Goal: Navigation & Orientation: Find specific page/section

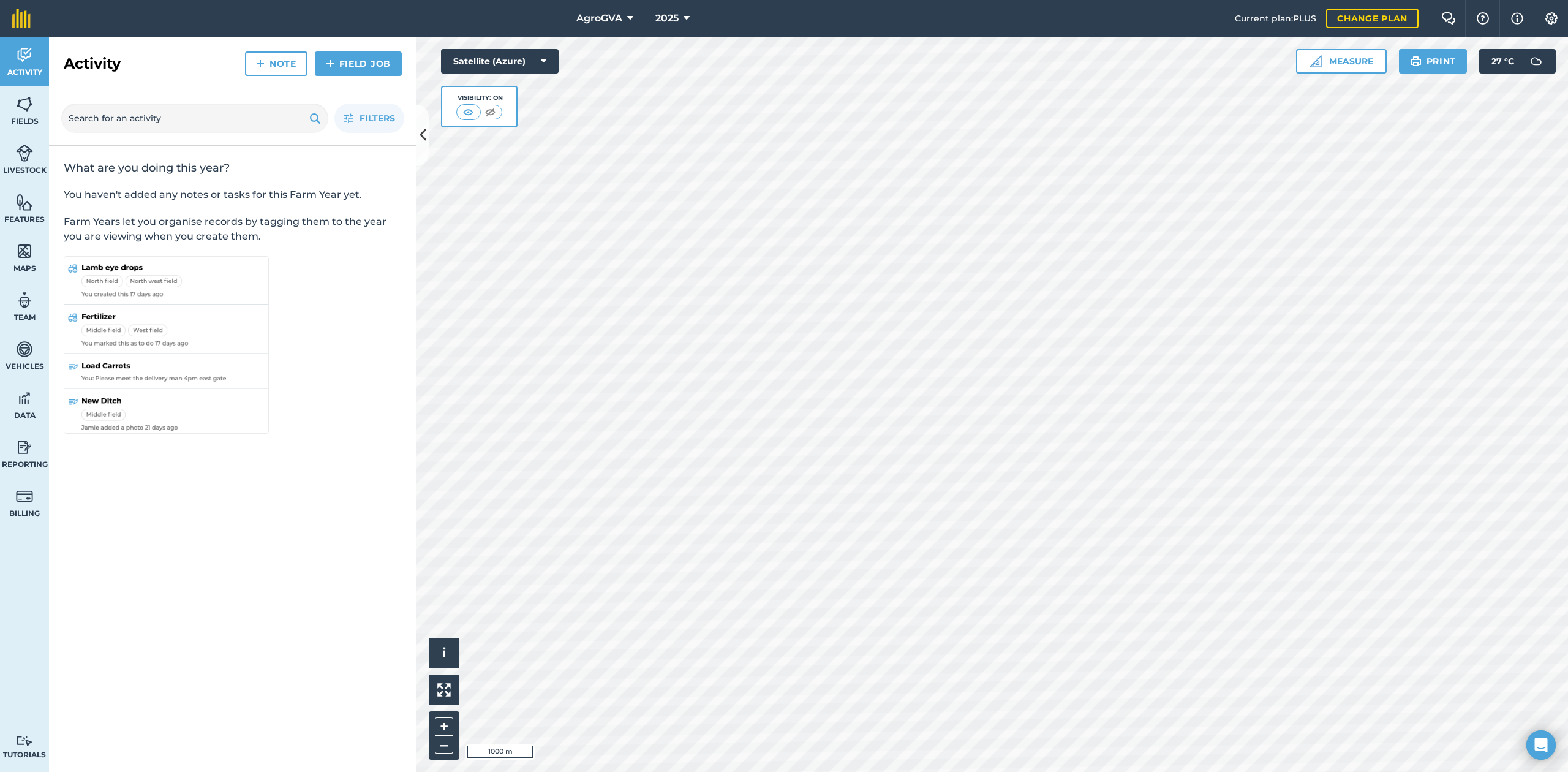
click at [1230, 460] on div at bounding box center [992, 404] width 1151 height 735
click at [688, 27] on button "2025" at bounding box center [673, 18] width 45 height 37
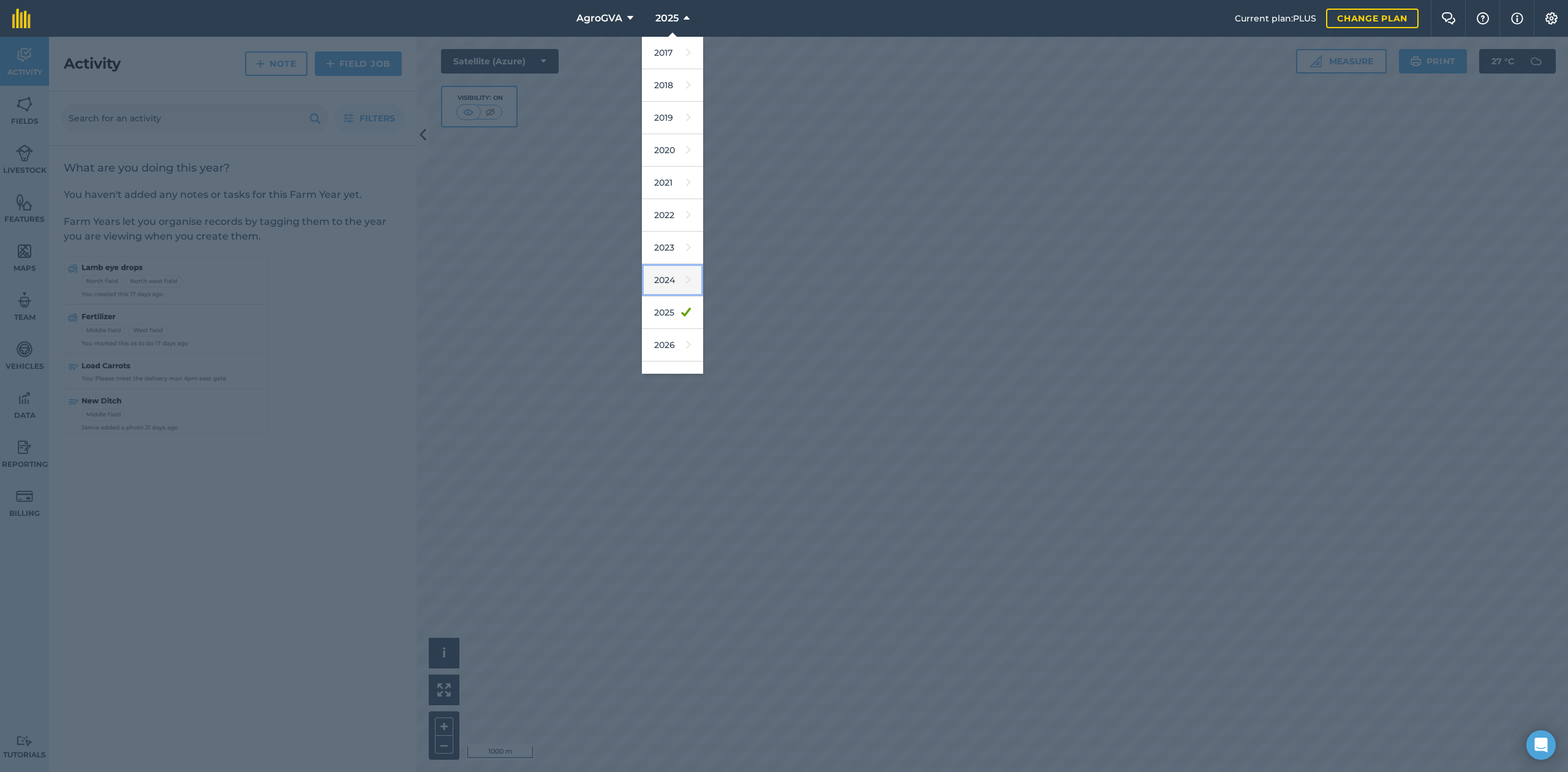
click at [667, 268] on link "2024" at bounding box center [673, 280] width 62 height 33
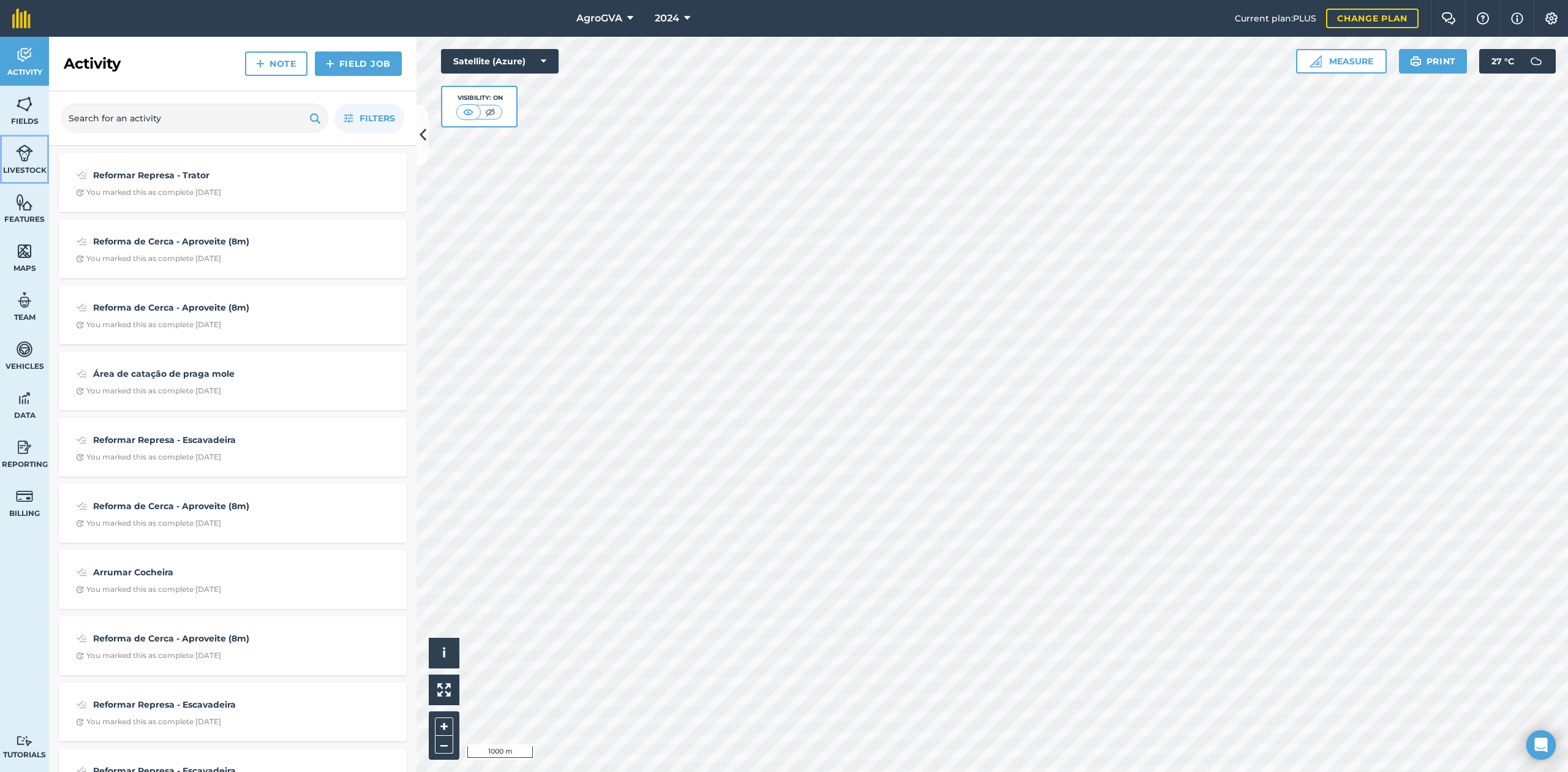
click at [22, 165] on span "Livestock" at bounding box center [24, 169] width 49 height 9
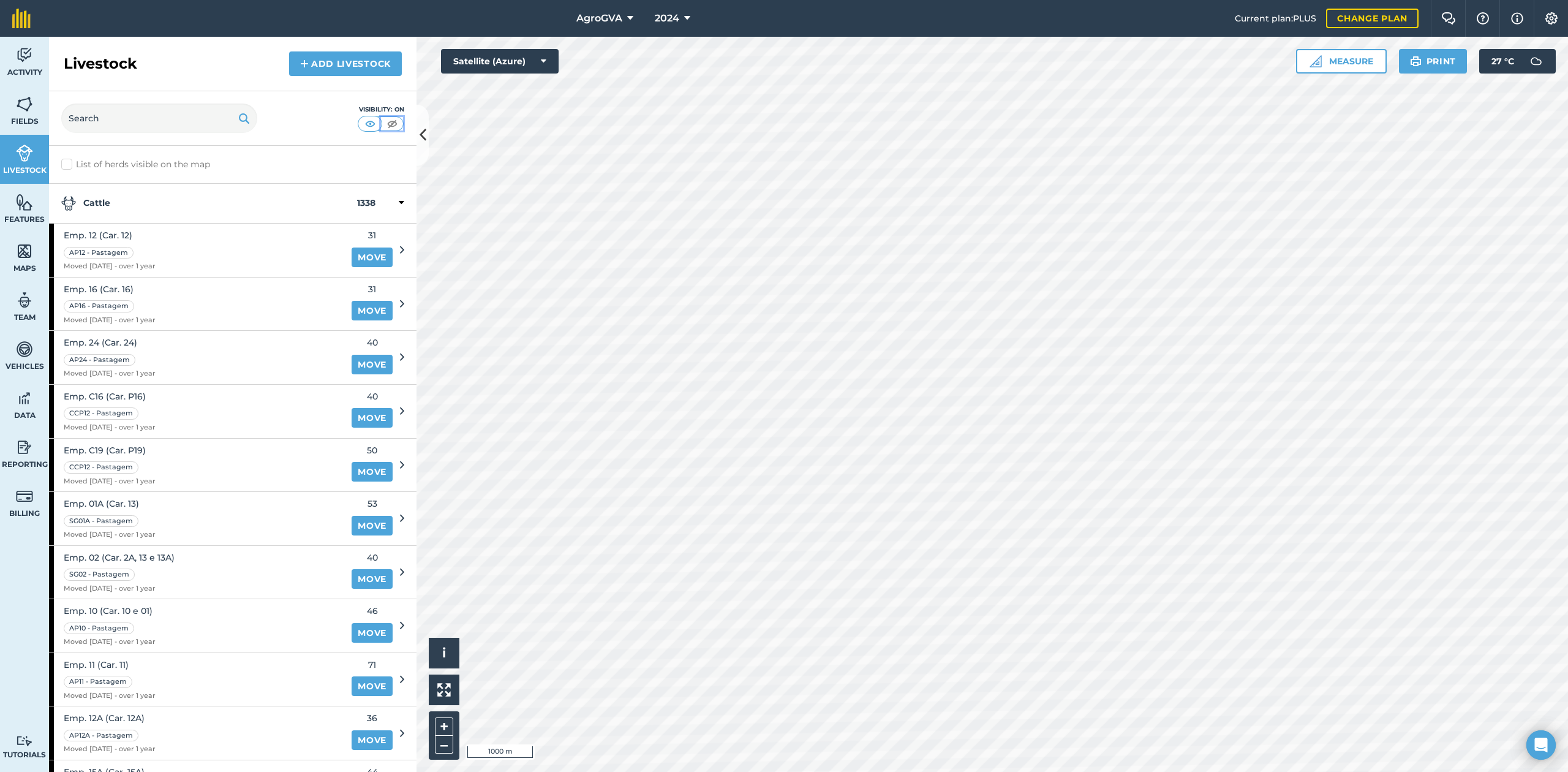
click at [390, 125] on img at bounding box center [392, 123] width 15 height 12
click at [18, 264] on span "Maps" at bounding box center [24, 268] width 49 height 9
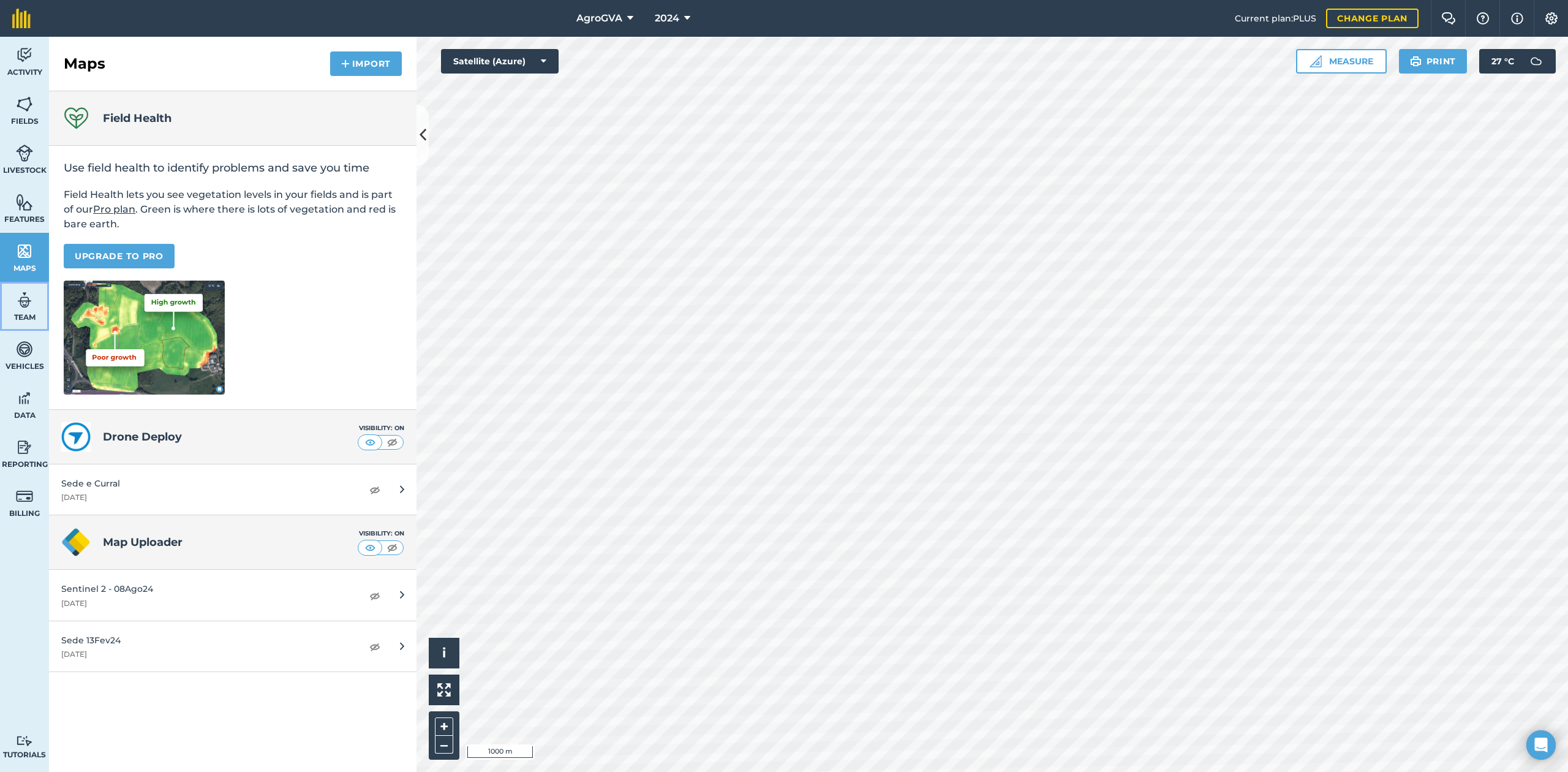
click at [22, 317] on span "Team" at bounding box center [24, 317] width 49 height 9
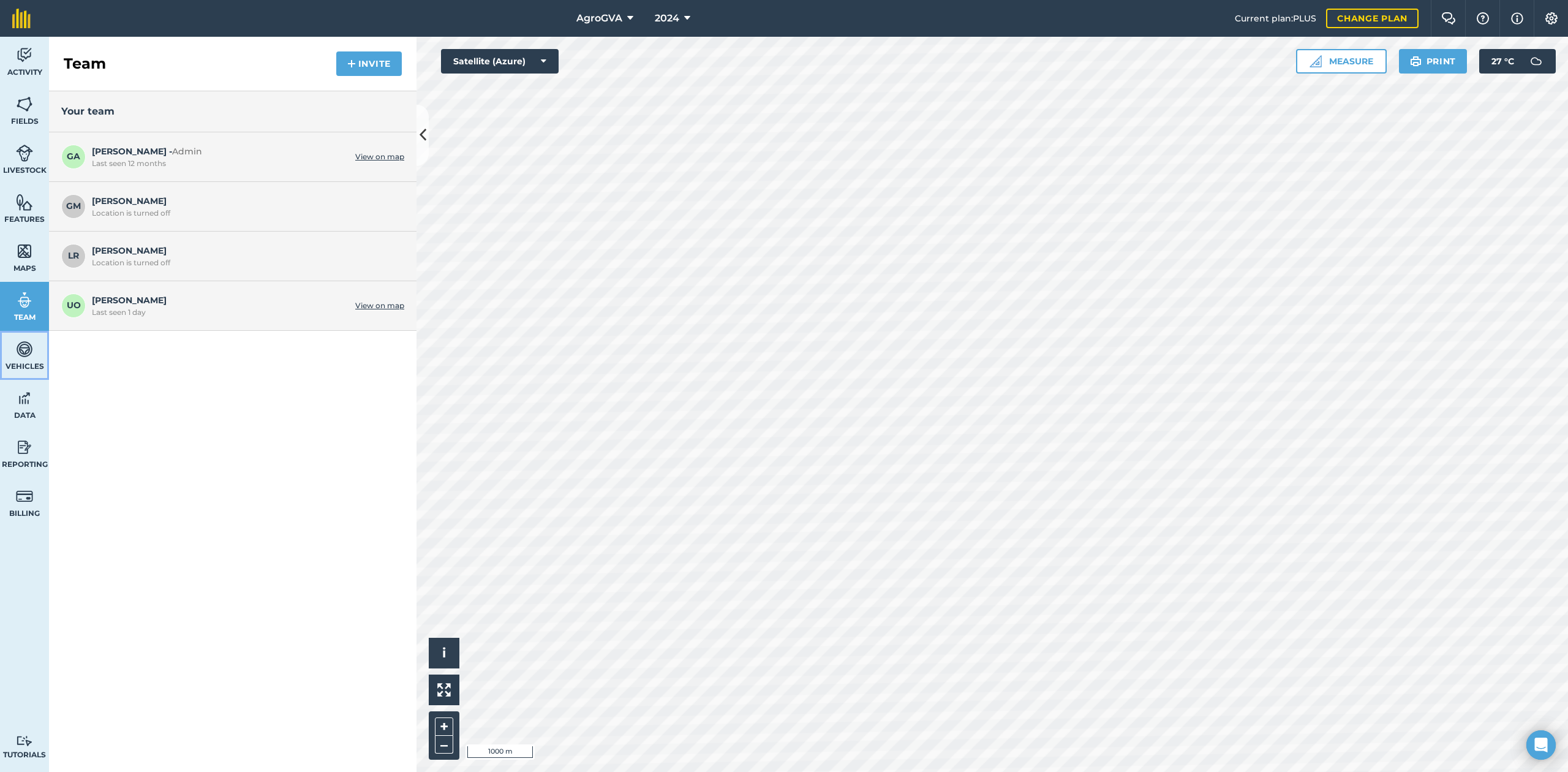
click at [22, 370] on span "Vehicles" at bounding box center [24, 365] width 49 height 9
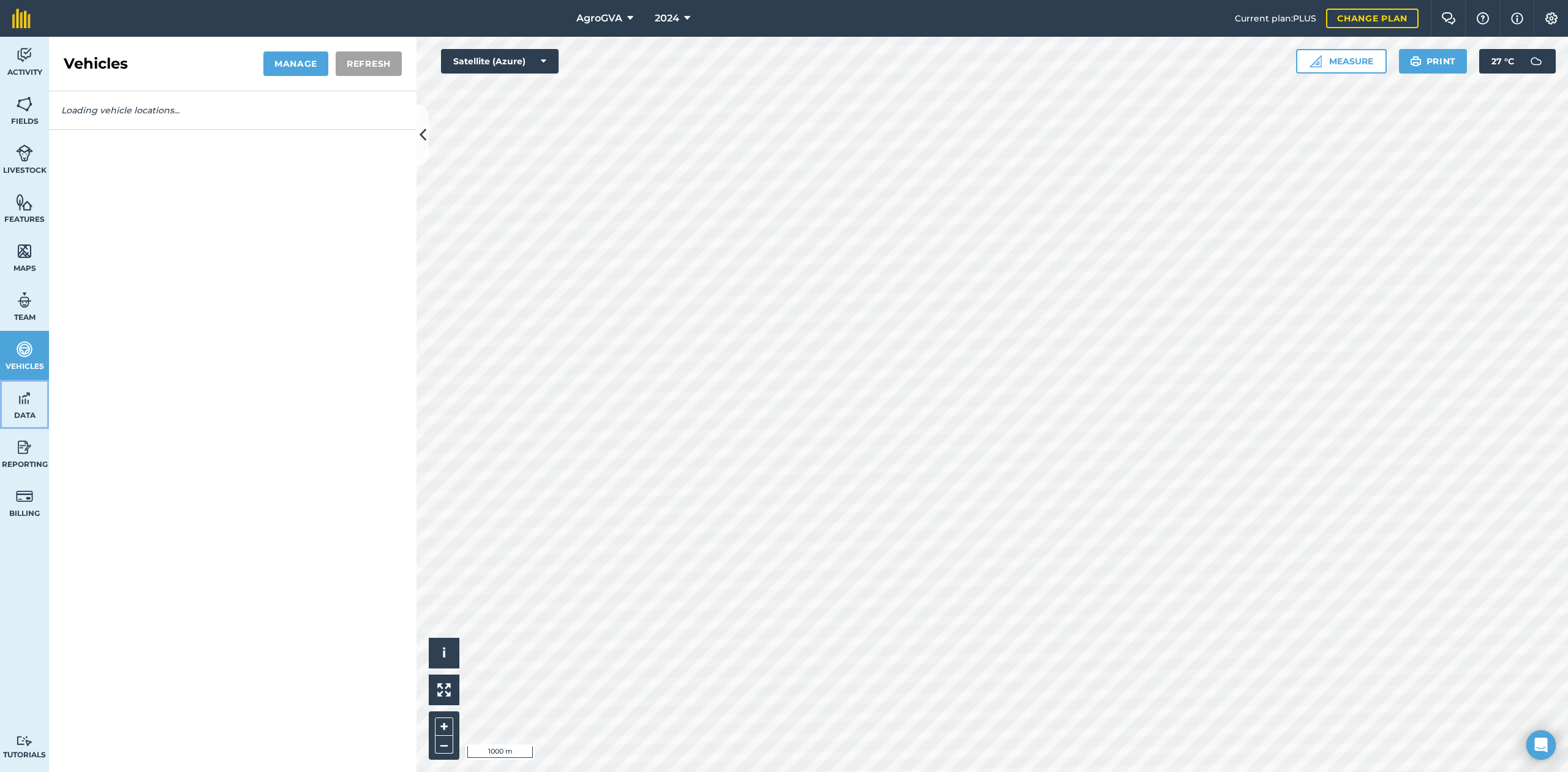
click at [26, 406] on img at bounding box center [25, 397] width 17 height 18
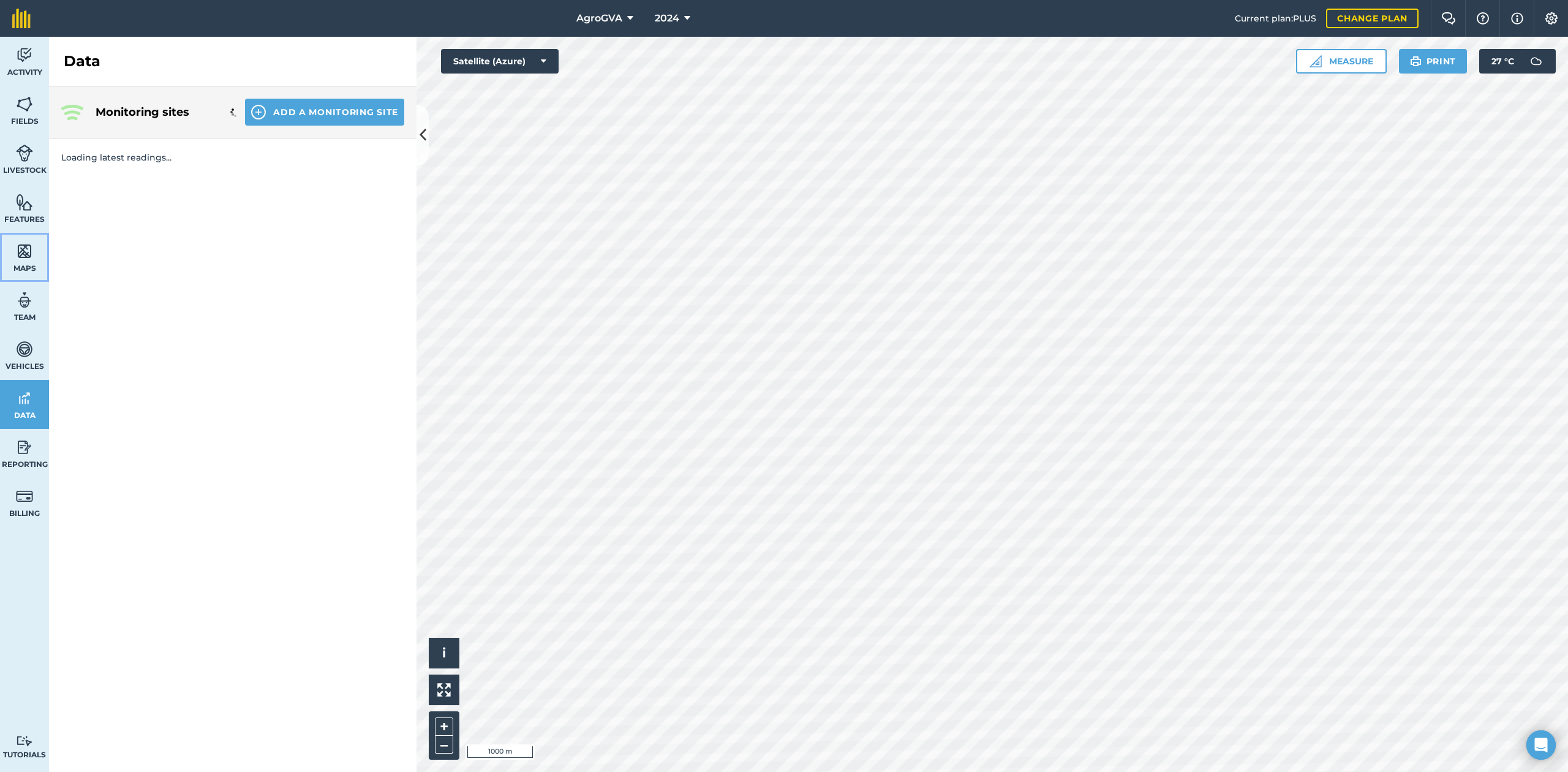
click at [20, 249] on img at bounding box center [25, 251] width 17 height 18
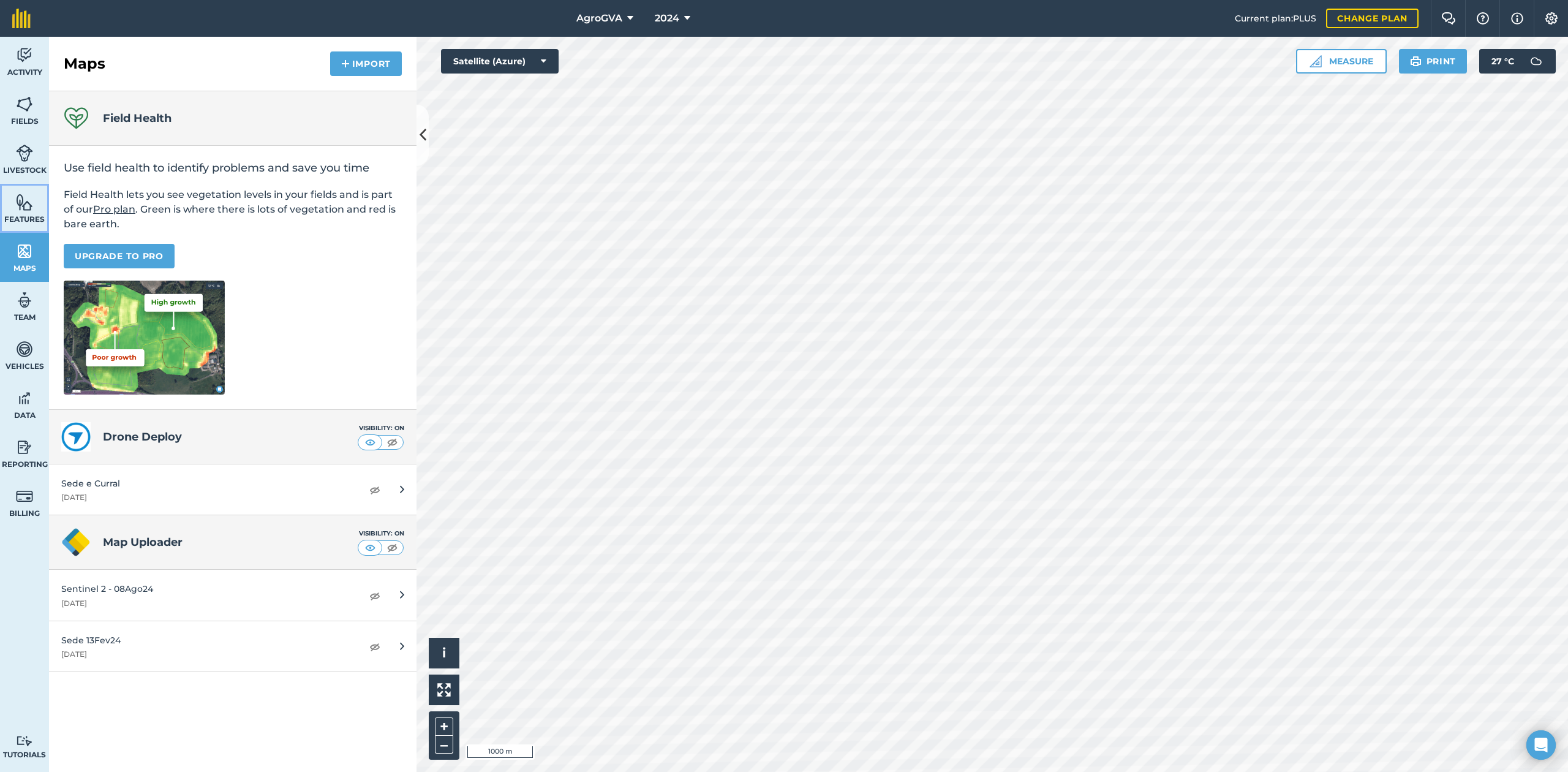
click at [29, 205] on img at bounding box center [25, 201] width 17 height 18
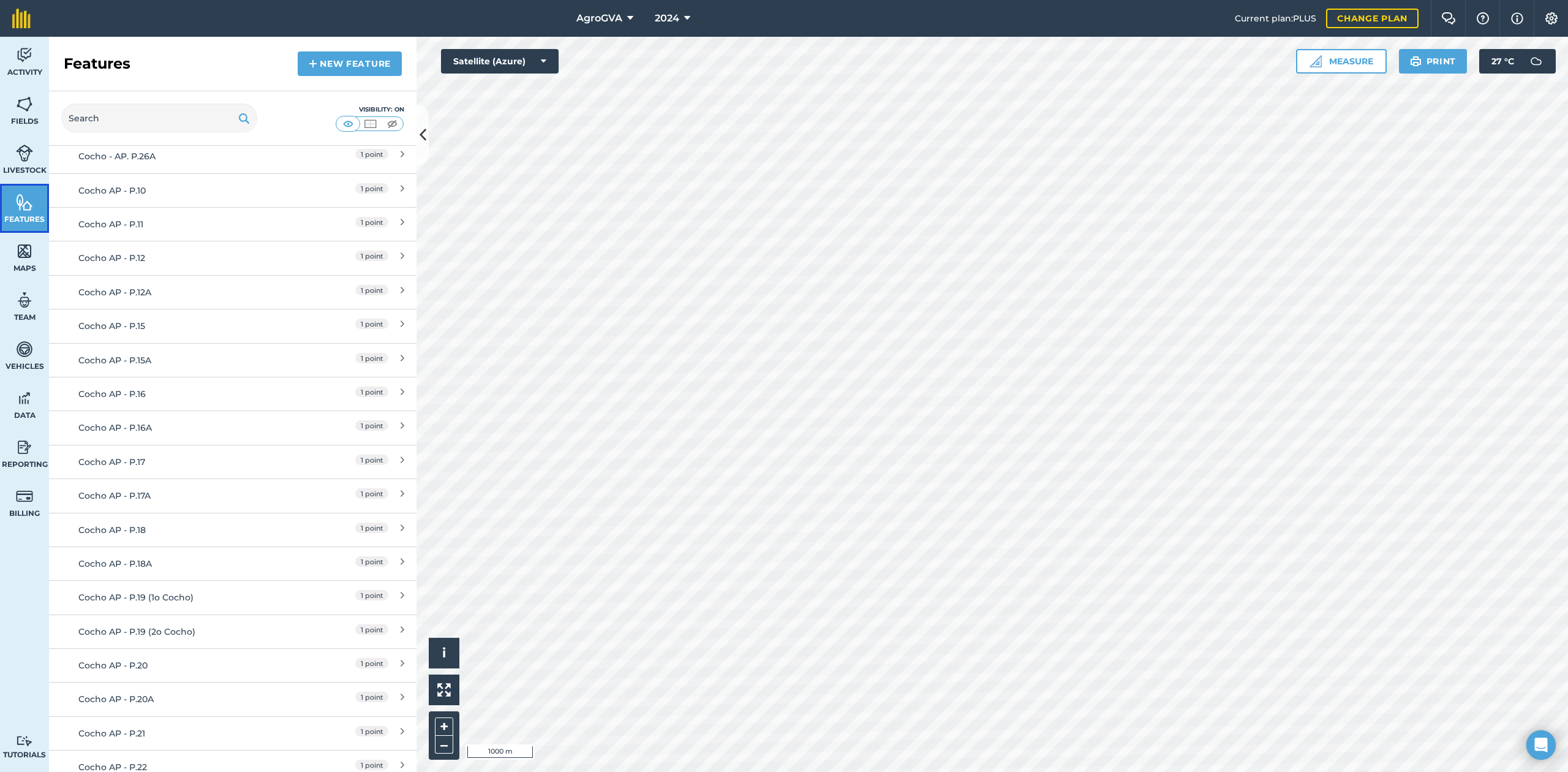
scroll to position [5880, 0]
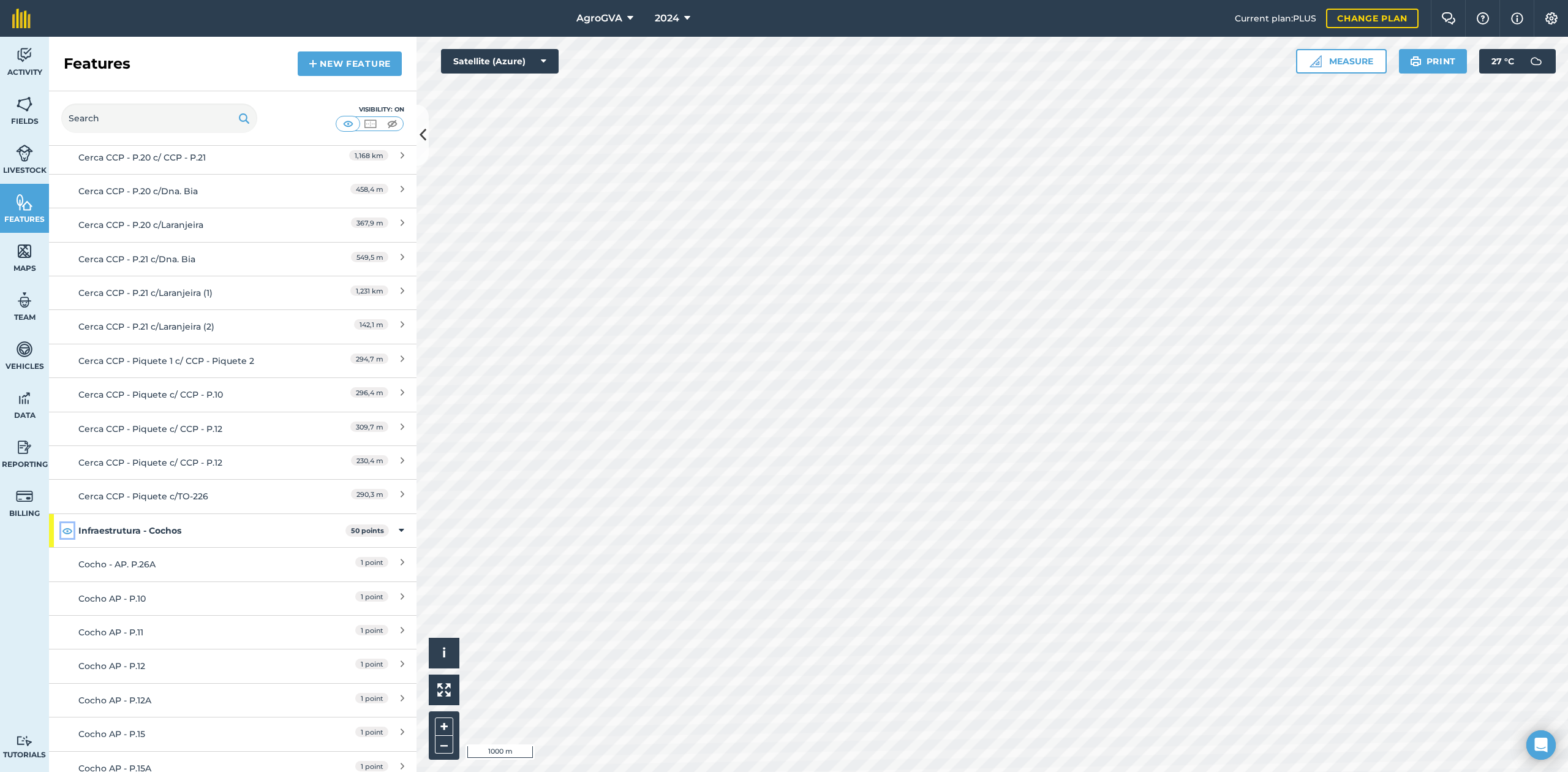
click at [68, 523] on img at bounding box center [67, 530] width 11 height 15
click at [31, 62] on img at bounding box center [25, 55] width 17 height 18
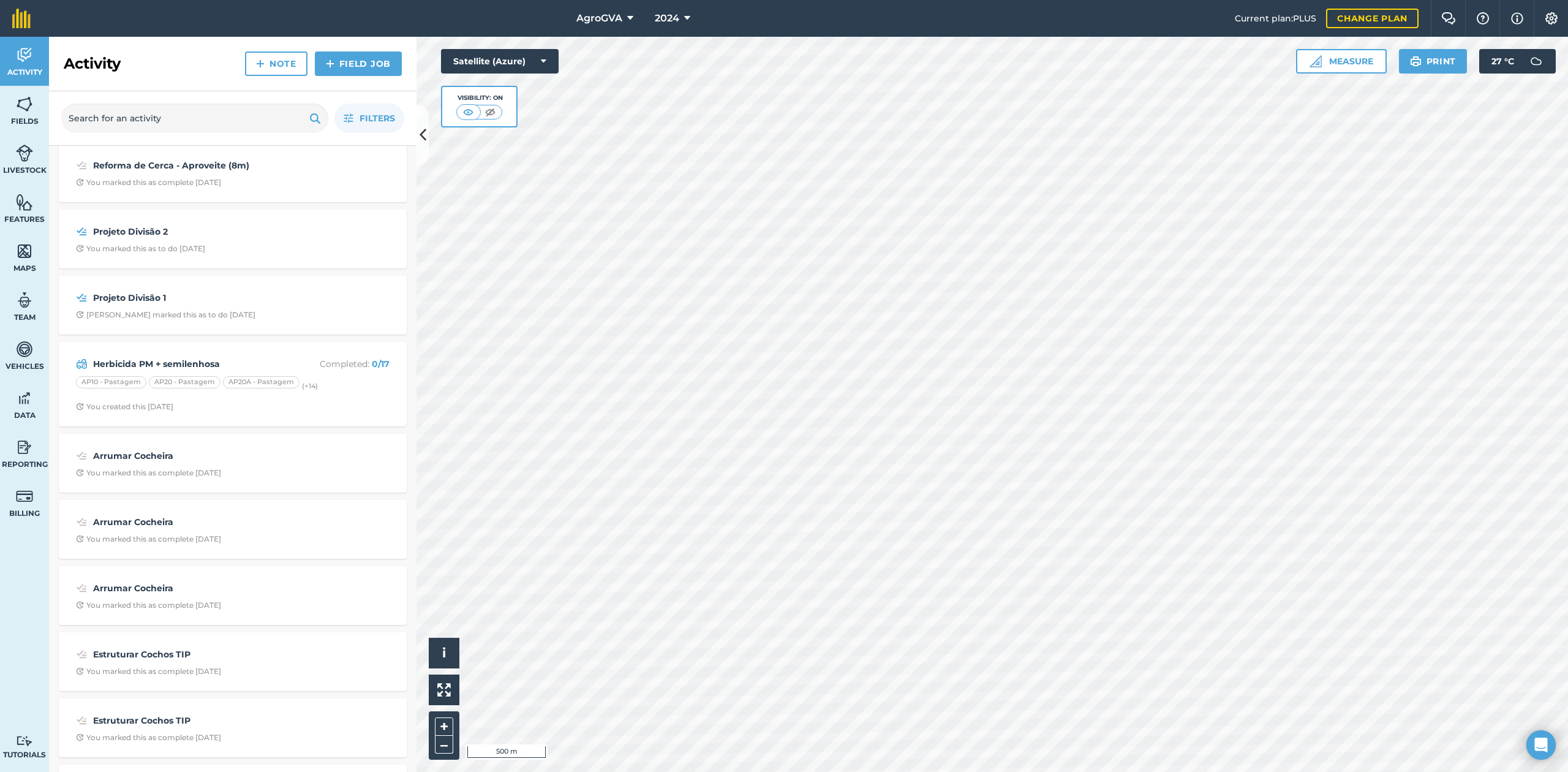
scroll to position [4001, 0]
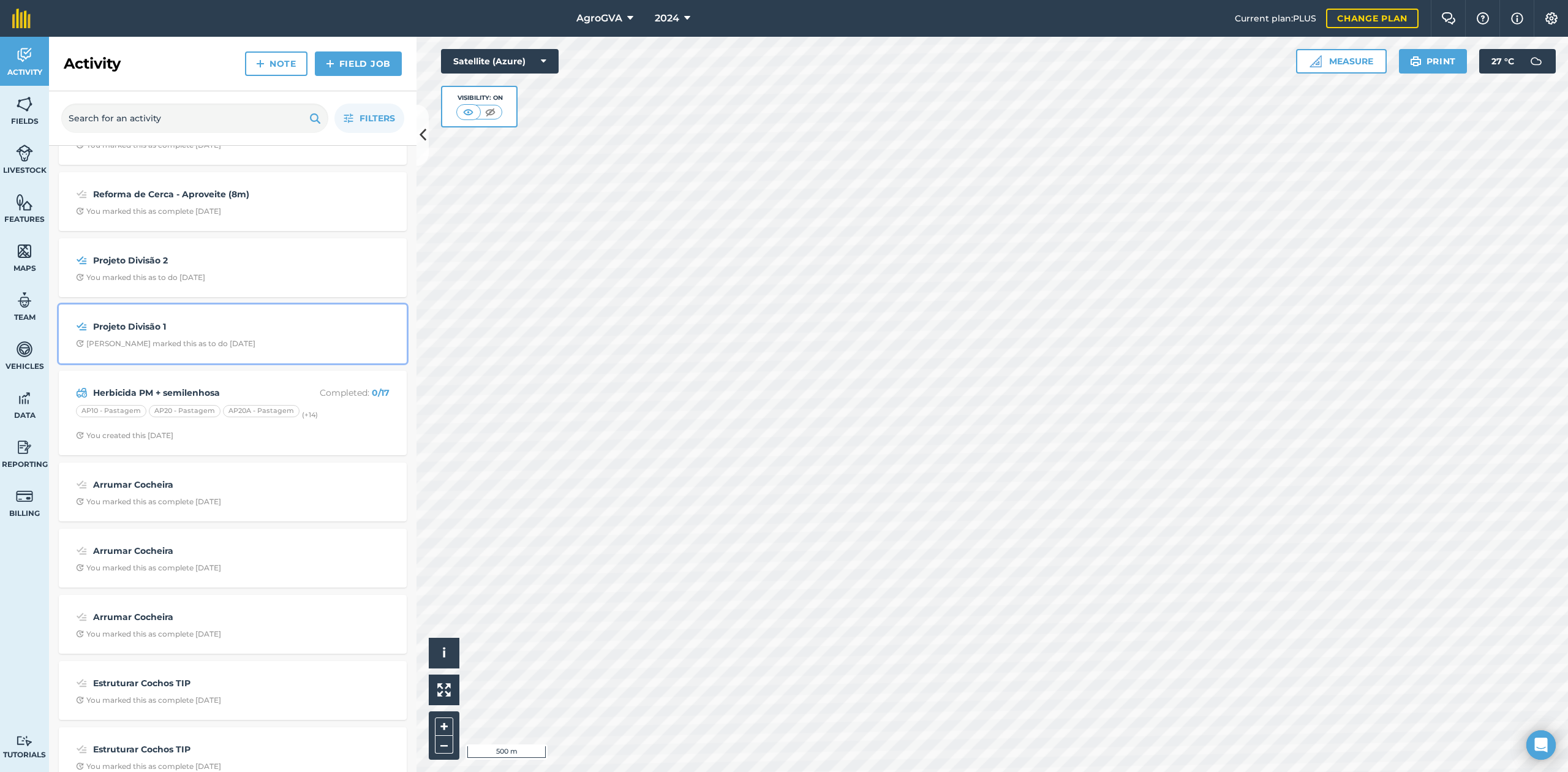
click at [246, 329] on strong "Projeto Divisão 1" at bounding box center [190, 327] width 194 height 14
